Goal: Find specific page/section: Find specific page/section

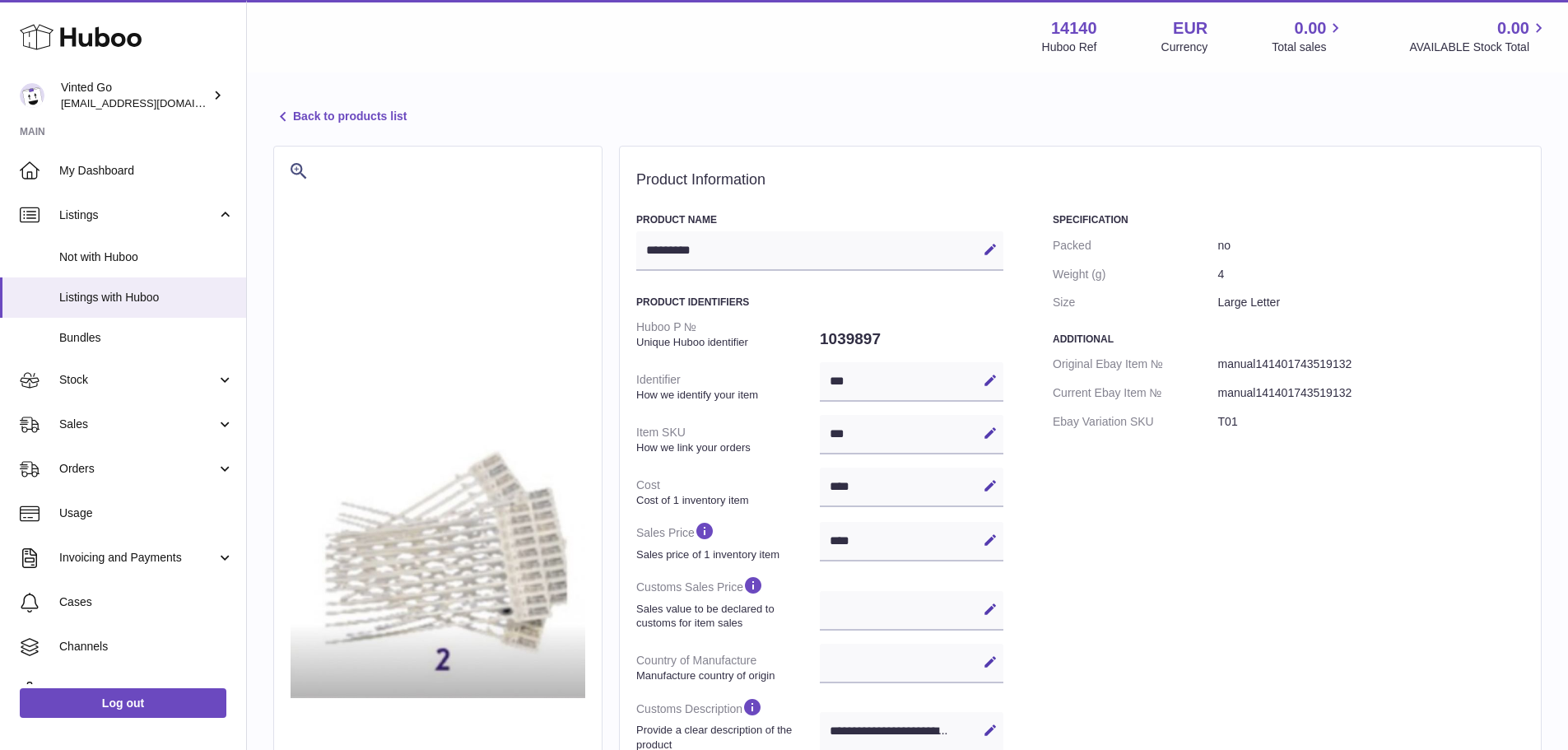
select select
select select "****"
click at [98, 290] on span "Listings with Huboo" at bounding box center [146, 298] width 175 height 16
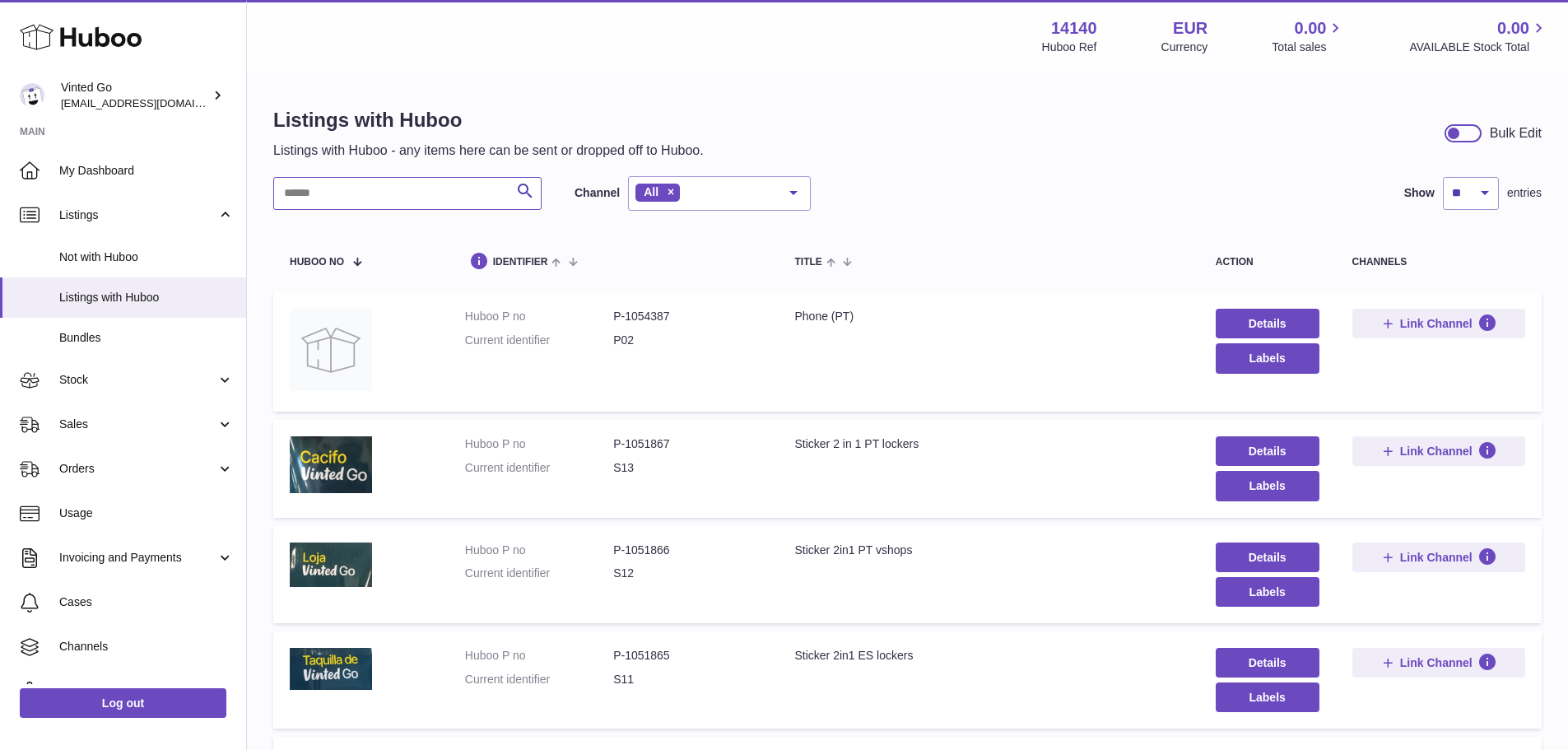
click at [377, 195] on input "text" at bounding box center [407, 193] width 268 height 33
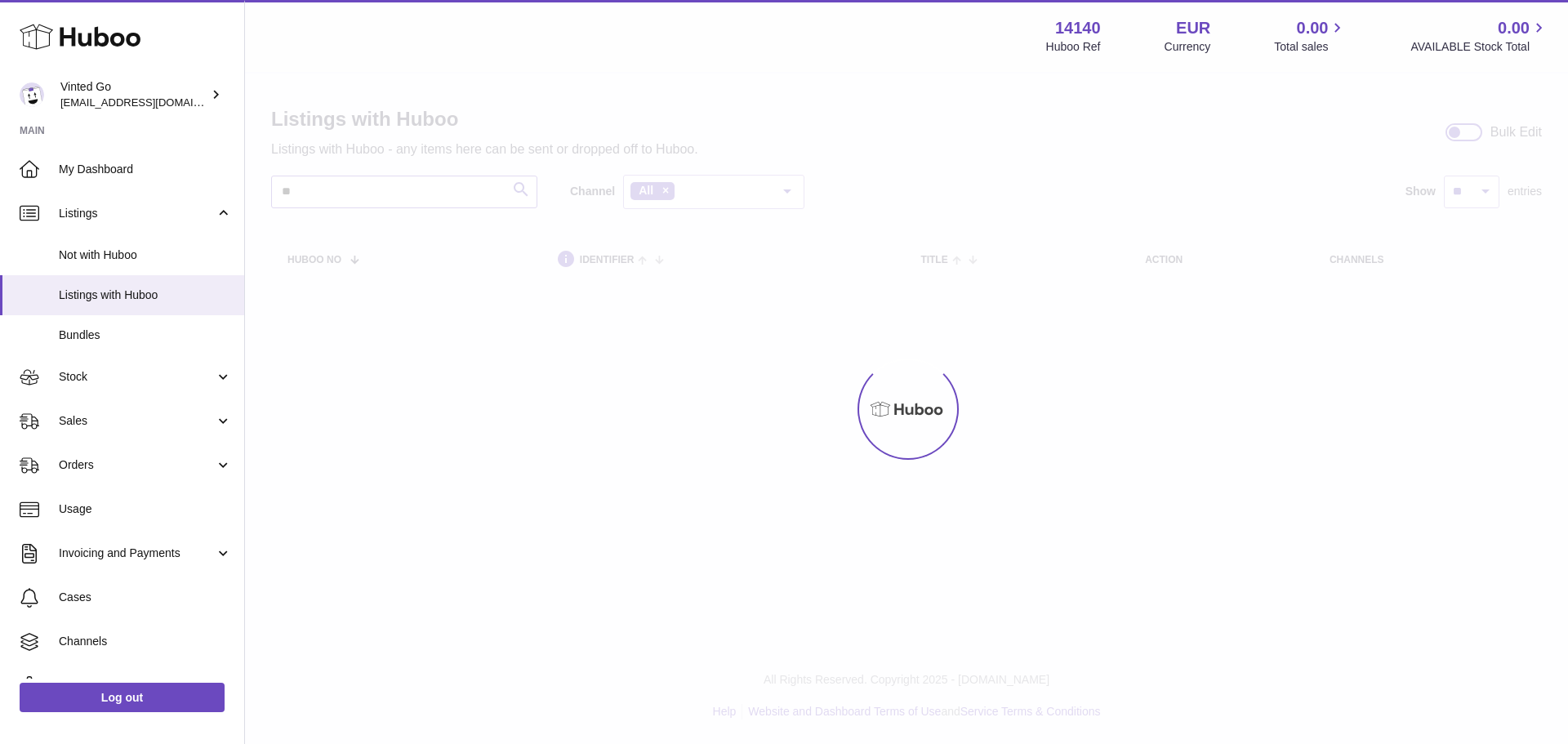
type input "*"
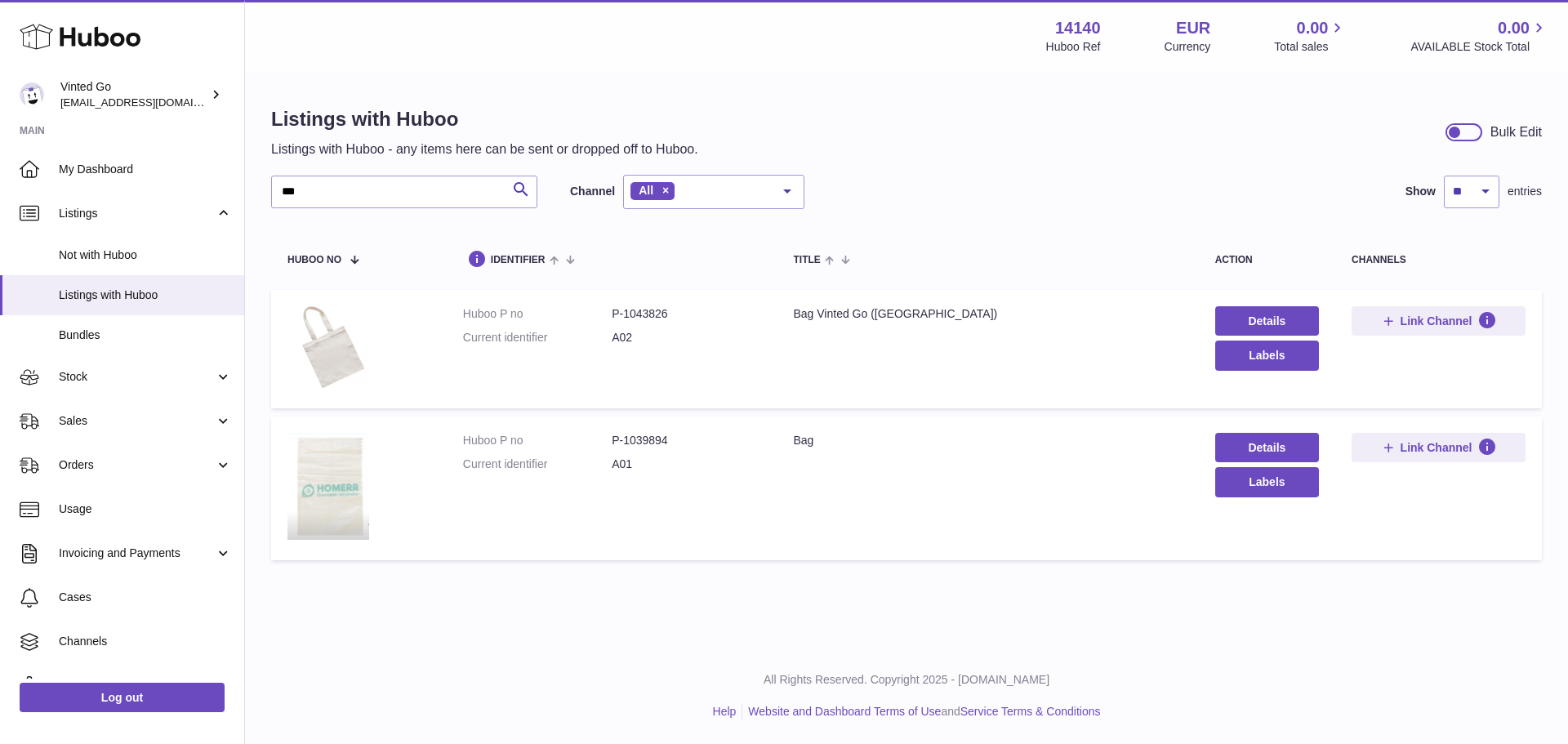
click at [340, 505] on img at bounding box center [329, 486] width 81 height 107
click at [471, 202] on input "***" at bounding box center [404, 192] width 266 height 32
type input "*"
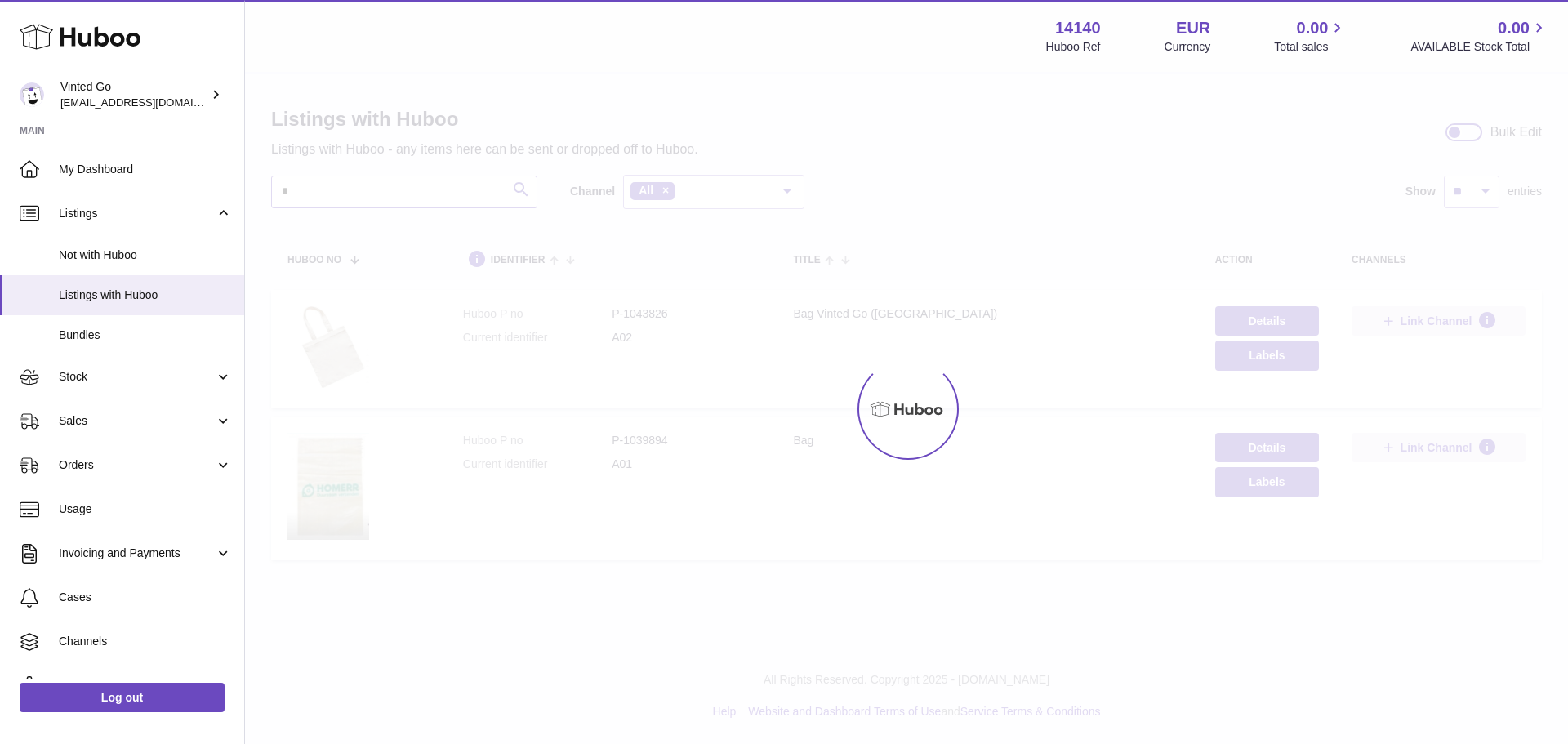
type input "*"
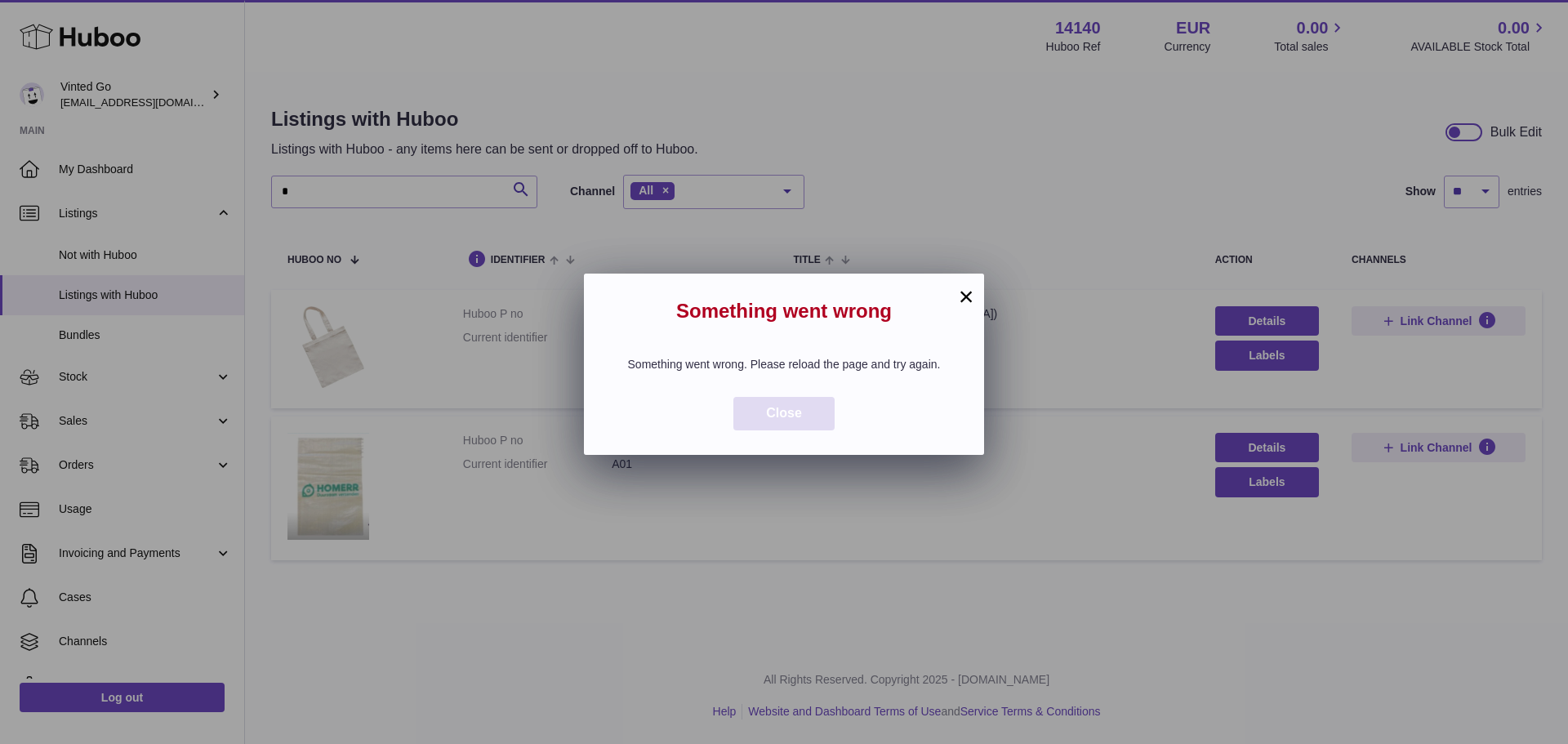
click at [795, 420] on span "Close" at bounding box center [783, 412] width 36 height 14
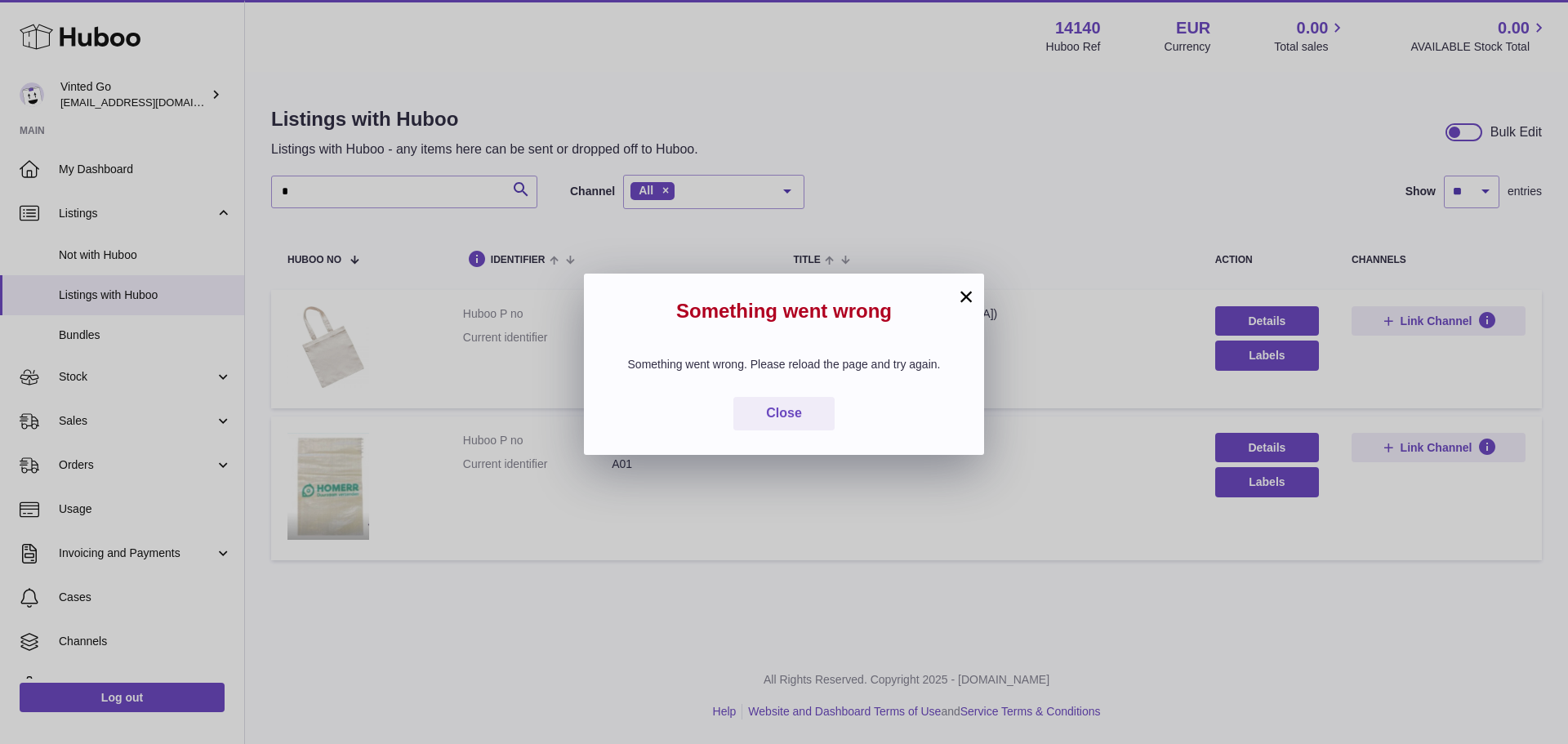
click at [969, 291] on button "×" at bounding box center [967, 297] width 20 height 20
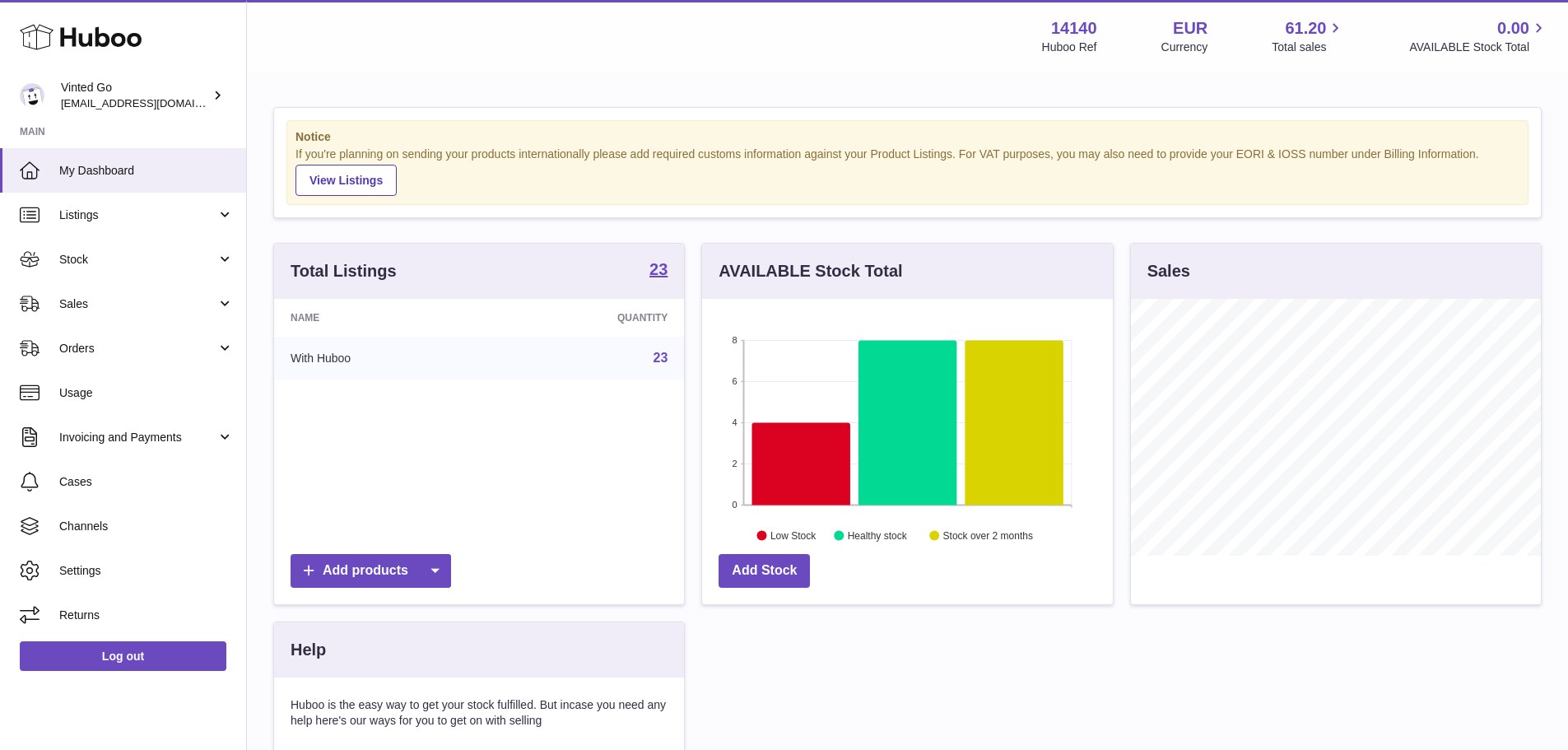
scroll to position [257, 411]
click at [153, 212] on span "Listings" at bounding box center [138, 215] width 157 height 16
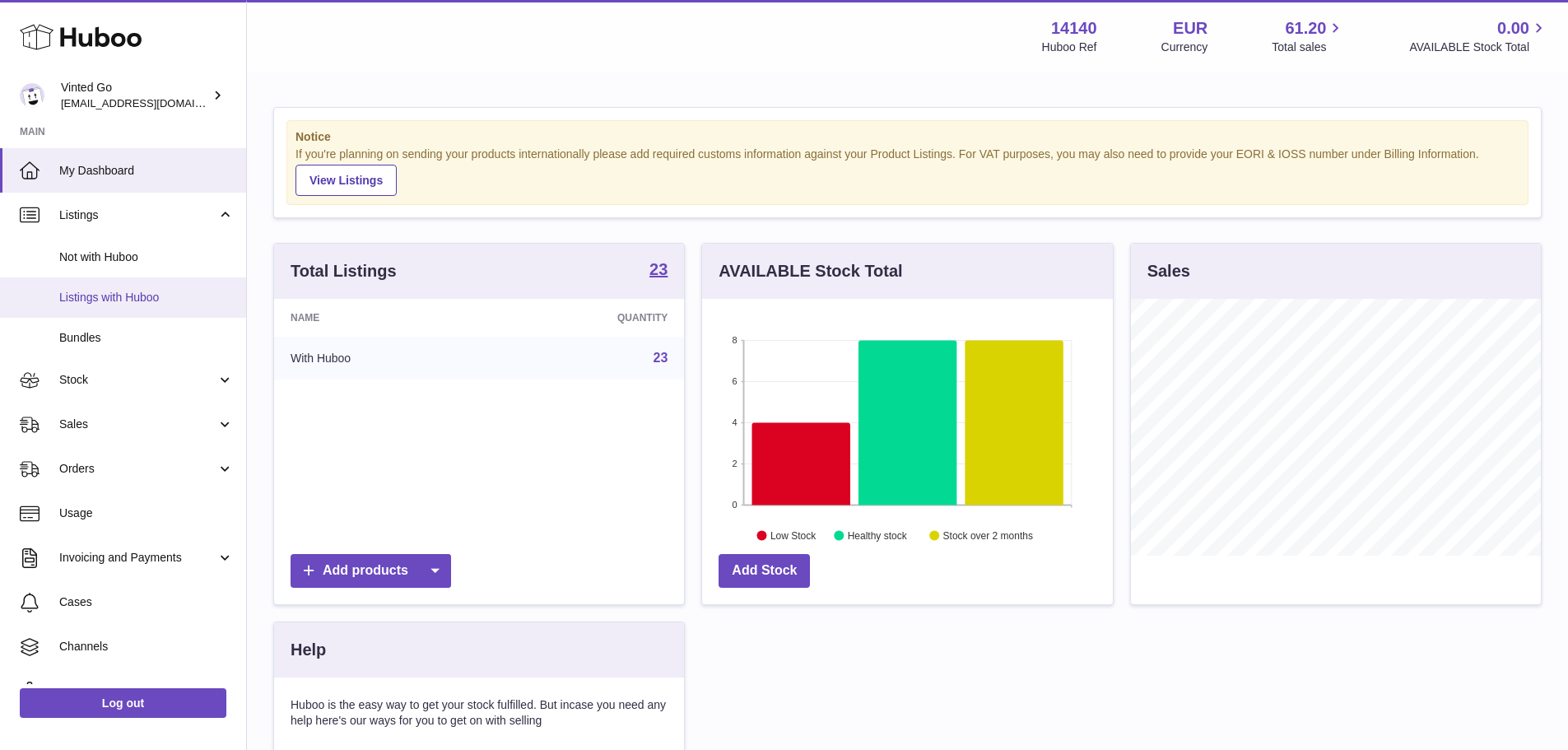
click at [161, 297] on span "Listings with Huboo" at bounding box center [146, 298] width 175 height 16
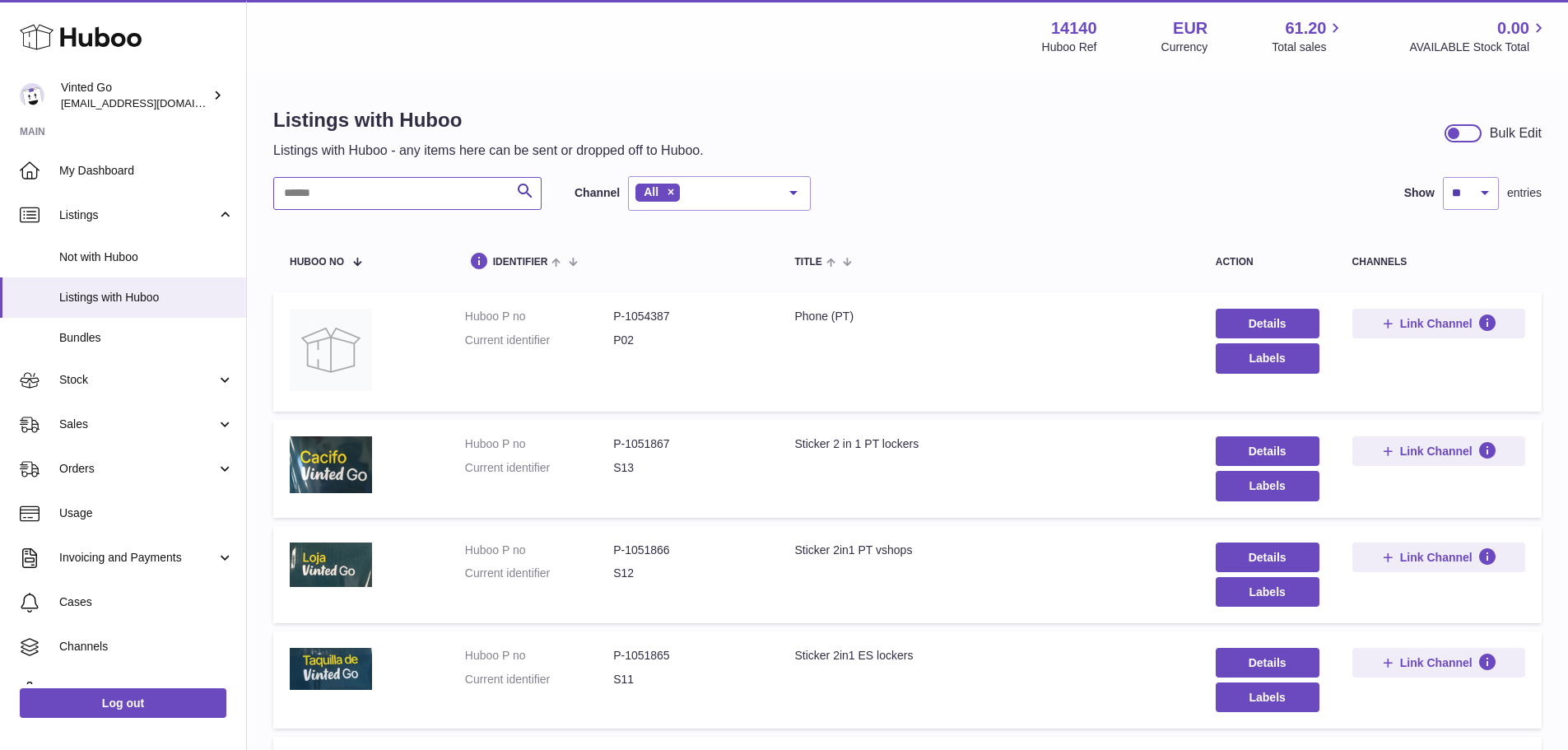
click at [419, 185] on input "text" at bounding box center [407, 193] width 268 height 33
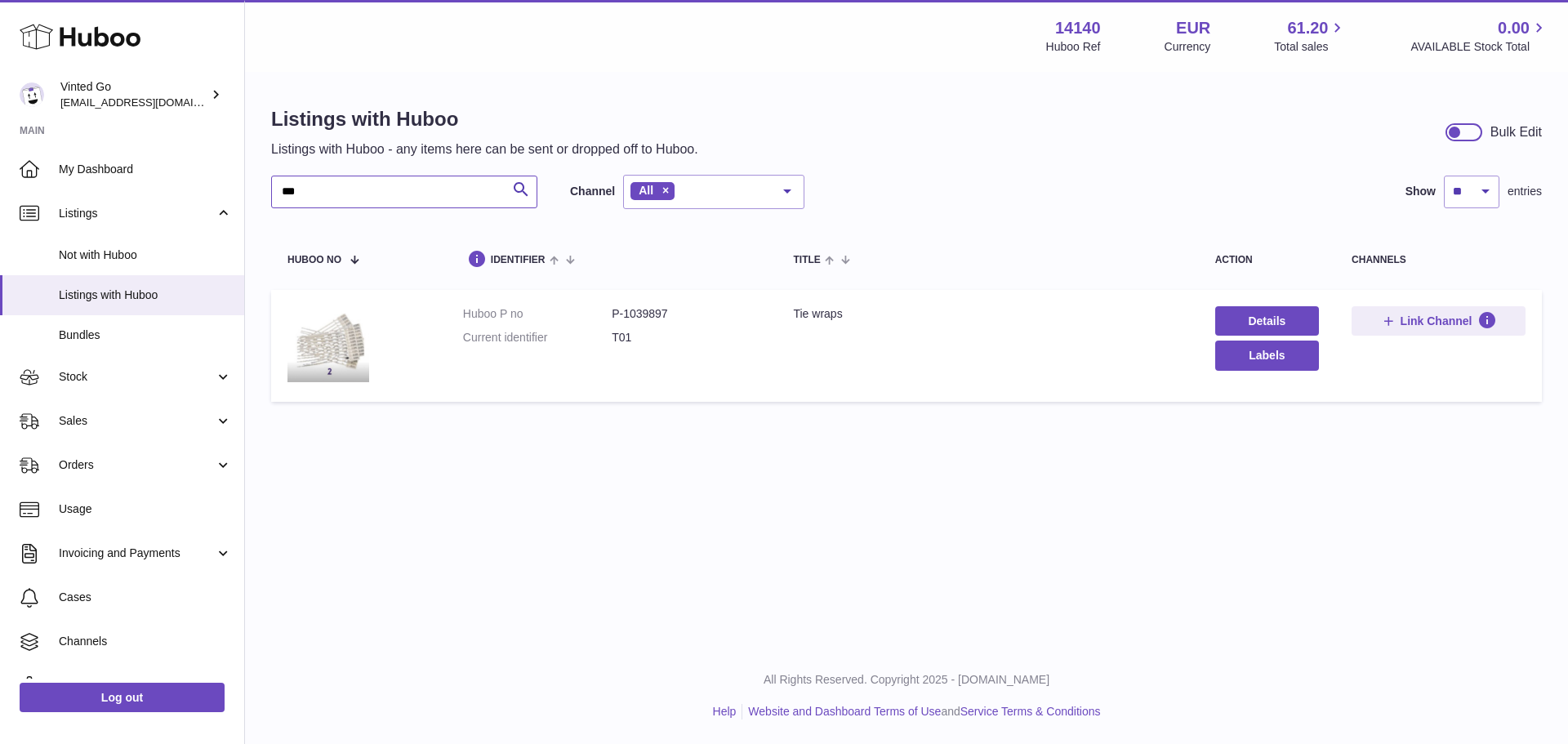
type input "***"
